Goal: Entertainment & Leisure: Consume media (video, audio)

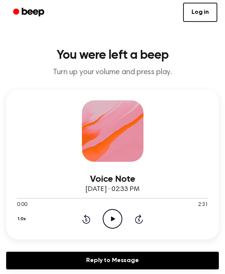
click at [115, 218] on icon "Play Audio" at bounding box center [113, 219] width 20 height 20
click at [84, 221] on icon "Rewind 5 seconds" at bounding box center [86, 219] width 8 height 10
click at [108, 227] on icon "Pause Audio" at bounding box center [113, 219] width 20 height 20
click at [113, 215] on icon "Play Audio" at bounding box center [113, 219] width 20 height 20
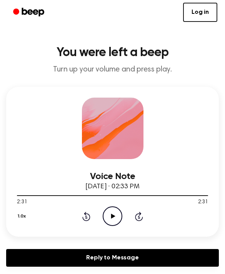
scroll to position [2, 0]
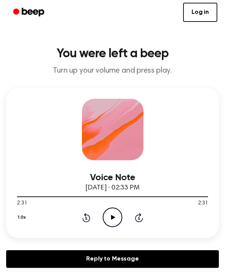
click at [84, 213] on icon "Rewind 5 seconds" at bounding box center [86, 217] width 8 height 10
click at [88, 214] on icon "Rewind 5 seconds" at bounding box center [86, 217] width 8 height 10
click at [88, 215] on icon at bounding box center [86, 217] width 8 height 9
click at [93, 207] on div "2:16 2:31" at bounding box center [112, 203] width 191 height 8
click at [90, 208] on div "1.0x Rewind 5 seconds Play Audio Skip 5 seconds" at bounding box center [112, 217] width 191 height 20
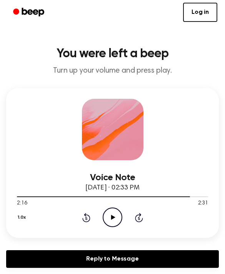
click at [89, 207] on div "1.0x Rewind 5 seconds Play Audio Skip 5 seconds" at bounding box center [112, 217] width 191 height 20
click at [89, 211] on div "1.0x Rewind 5 seconds Play Audio Skip 5 seconds" at bounding box center [112, 217] width 191 height 20
click at [83, 216] on icon "Rewind 5 seconds" at bounding box center [86, 217] width 8 height 10
click at [82, 217] on icon "Rewind 5 seconds" at bounding box center [86, 217] width 8 height 10
click at [80, 216] on div "1.0x Rewind 5 seconds Play Audio Skip 5 seconds" at bounding box center [112, 217] width 191 height 20
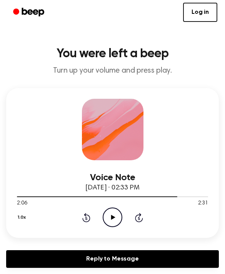
click at [78, 217] on div "1.0x Rewind 5 seconds Play Audio Skip 5 seconds" at bounding box center [112, 217] width 191 height 20
click at [78, 215] on div "1.0x Rewind 5 seconds Play Audio Skip 5 seconds" at bounding box center [112, 217] width 191 height 20
click at [81, 212] on div "1.0x Rewind 5 seconds Play Audio Skip 5 seconds" at bounding box center [112, 217] width 191 height 20
click at [86, 215] on icon at bounding box center [86, 217] width 8 height 9
click at [88, 213] on icon "Rewind 5 seconds" at bounding box center [86, 217] width 8 height 10
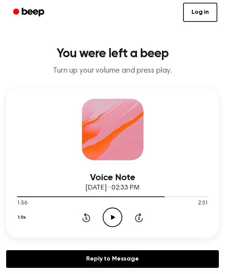
click at [113, 217] on icon at bounding box center [113, 217] width 4 height 5
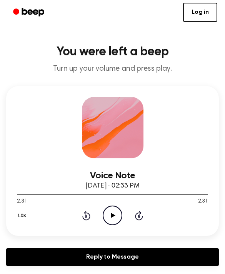
click at [140, 192] on div at bounding box center [112, 194] width 191 height 6
click at [108, 214] on icon "Play Audio" at bounding box center [113, 215] width 20 height 20
click at [93, 192] on div at bounding box center [112, 194] width 191 height 6
click at [63, 196] on div at bounding box center [112, 194] width 191 height 6
click at [43, 194] on div at bounding box center [112, 194] width 191 height 6
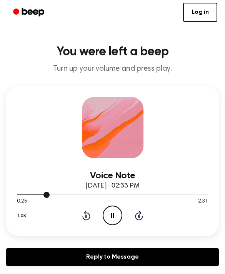
click at [33, 196] on div at bounding box center [112, 194] width 191 height 6
click at [36, 195] on div at bounding box center [112, 194] width 191 height 1
click at [109, 212] on icon "Pause Audio" at bounding box center [113, 215] width 20 height 20
click at [114, 209] on icon "Play Audio" at bounding box center [113, 215] width 20 height 20
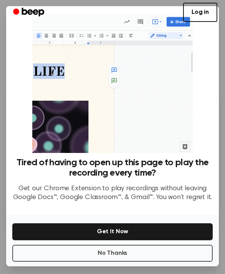
click at [224, 35] on div at bounding box center [112, 137] width 225 height 274
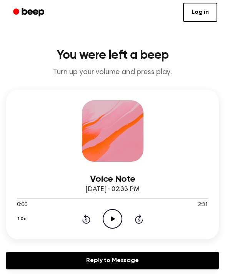
click at [114, 221] on icon "Play Audio" at bounding box center [113, 219] width 20 height 20
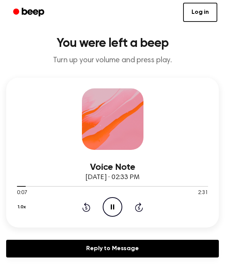
scroll to position [13, 0]
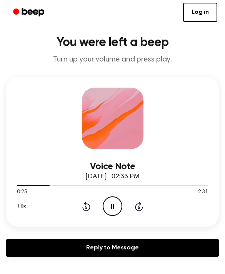
click at [105, 201] on circle at bounding box center [112, 206] width 19 height 19
click at [115, 203] on icon "Play Audio" at bounding box center [113, 206] width 20 height 20
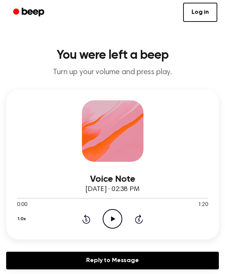
click at [120, 216] on icon "Play Audio" at bounding box center [113, 219] width 20 height 20
click at [86, 223] on icon at bounding box center [86, 218] width 8 height 9
click at [87, 224] on div "1.0x Rewind 5 seconds Play Audio Skip 5 seconds" at bounding box center [112, 219] width 191 height 20
click at [121, 217] on icon "Play Audio" at bounding box center [113, 219] width 20 height 20
click at [89, 220] on icon at bounding box center [86, 218] width 8 height 9
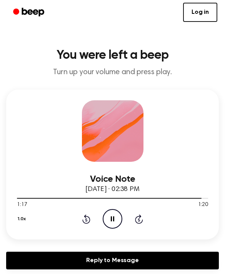
click at [89, 220] on icon "Rewind 5 seconds" at bounding box center [86, 219] width 8 height 10
click at [86, 220] on icon "Rewind 5 seconds" at bounding box center [86, 219] width 8 height 10
click at [116, 224] on icon "Pause Audio" at bounding box center [113, 219] width 20 height 20
click at [114, 219] on icon at bounding box center [113, 218] width 4 height 5
click at [89, 219] on icon at bounding box center [86, 218] width 8 height 9
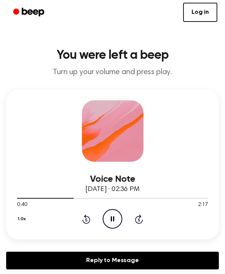
click at [89, 219] on icon "Rewind 5 seconds" at bounding box center [86, 219] width 8 height 10
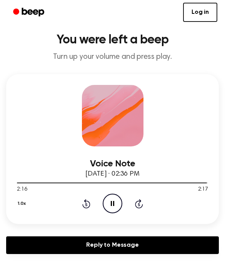
scroll to position [16, 0]
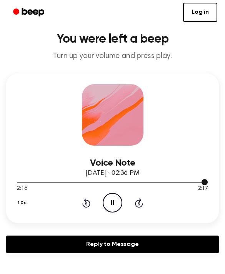
click at [72, 184] on div at bounding box center [112, 182] width 191 height 6
click at [47, 180] on div at bounding box center [112, 182] width 191 height 6
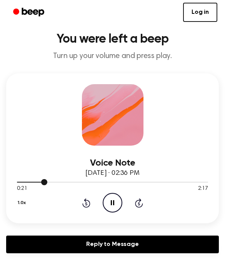
click at [49, 182] on div at bounding box center [112, 182] width 191 height 1
click at [114, 200] on icon "Pause Audio" at bounding box center [113, 203] width 20 height 20
